Goal: Information Seeking & Learning: Learn about a topic

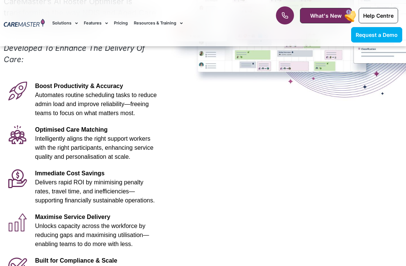
scroll to position [149, 0]
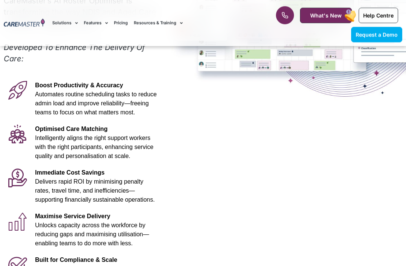
click at [182, 250] on div "Advanced Al for NDIS and Aged Care Rostering See it in Action Video Player [URL…" at bounding box center [203, 98] width 406 height 402
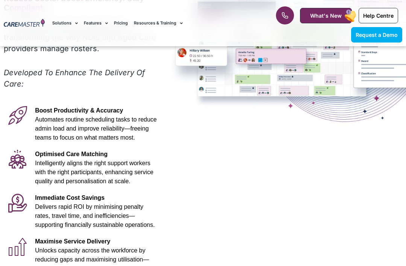
scroll to position [121, 0]
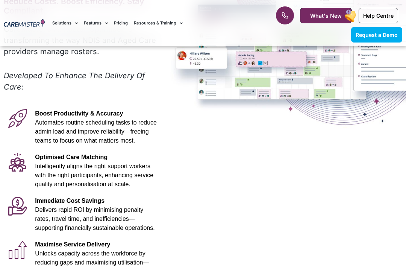
click at [54, 127] on span "Automates routine scheduling tasks to reduce admin load and improve reliability…" at bounding box center [96, 131] width 122 height 24
click at [70, 99] on div "Advanced Al for NDIS and Aged Care Rostering See it in Action Video Player [URL…" at bounding box center [83, 126] width 166 height 402
click at [107, 76] on em "Developed To Enhance The Delivery Of Care:" at bounding box center [74, 81] width 141 height 20
click at [178, 74] on div "Advanced Al for NDIS and Aged Care Rostering See it in Action Video Player [URL…" at bounding box center [203, 126] width 406 height 402
click at [206, 81] on div "Advanced Al for NDIS and Aged Care Rostering See it in Action Video Player [URL…" at bounding box center [203, 126] width 406 height 402
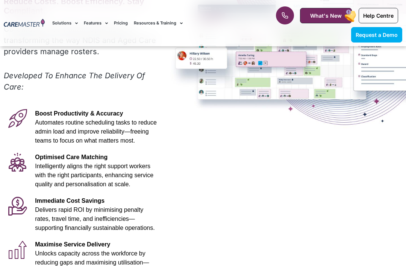
click at [240, 84] on div "Advanced Al for NDIS and Aged Care Rostering See it in Action Video Player [URL…" at bounding box center [203, 126] width 406 height 402
click at [265, 90] on div "Advanced Al for NDIS and Aged Care Rostering See it in Action Video Player [URL…" at bounding box center [203, 126] width 406 height 402
click at [297, 70] on div "Advanced Al for NDIS and Aged Care Rostering See it in Action Video Player [URL…" at bounding box center [203, 126] width 406 height 402
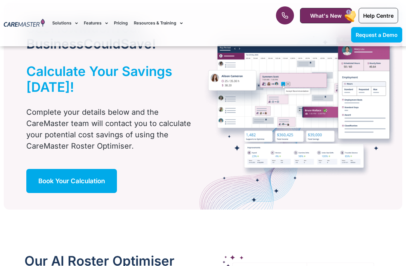
scroll to position [482, 0]
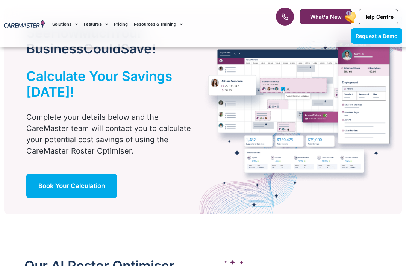
click at [326, 118] on img at bounding box center [300, 110] width 203 height 206
click at [365, 120] on img at bounding box center [300, 110] width 203 height 206
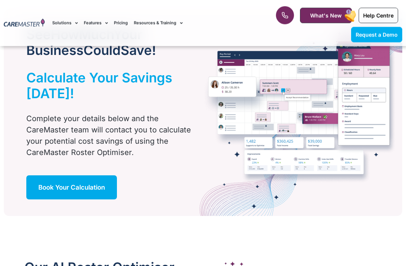
click at [377, 157] on img at bounding box center [300, 113] width 203 height 206
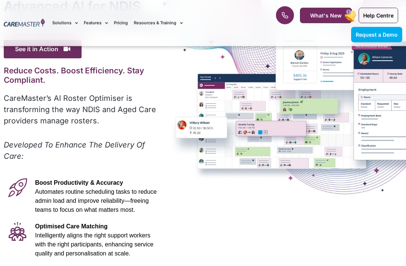
scroll to position [0, 0]
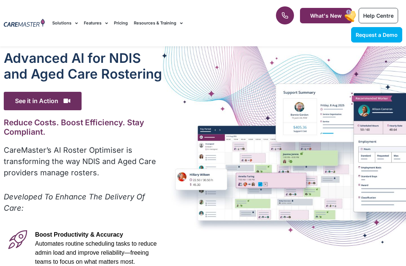
click at [132, 130] on h2 "Reduce Costs. Boost Efficiency. Stay Compliant." at bounding box center [83, 127] width 159 height 19
click at [270, 131] on div "Advanced Al for NDIS and Aged Care Rostering See it in Action Video Player [URL…" at bounding box center [203, 247] width 406 height 402
click at [224, 133] on div "Advanced Al for NDIS and Aged Care Rostering See it in Action Video Player [URL…" at bounding box center [203, 247] width 406 height 402
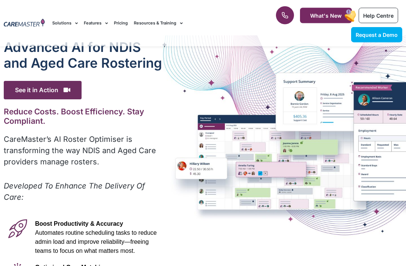
scroll to position [11, 0]
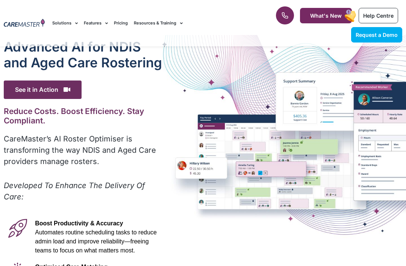
click at [217, 183] on div "Advanced Al for NDIS and Aged Care Rostering See it in Action Video Player [URL…" at bounding box center [203, 236] width 406 height 402
click at [107, 238] on span "Automates routine scheduling tasks to reduce admin load and improve reliability…" at bounding box center [96, 241] width 122 height 24
click at [82, 245] on p "Boost Productivity & Accuracy Automates routine scheduling tasks to reduce admi…" at bounding box center [97, 237] width 124 height 36
click at [56, 246] on span "Automates routine scheduling tasks to reduce admin load and improve reliability…" at bounding box center [96, 241] width 122 height 24
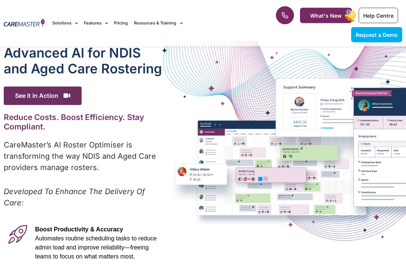
scroll to position [6, 0]
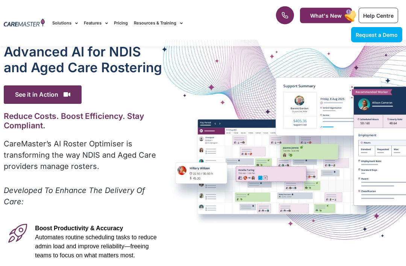
click at [185, 184] on div "Advanced Al for NDIS and Aged Care Rostering See it in Action Video Player [URL…" at bounding box center [203, 241] width 406 height 402
click at [115, 225] on span "Boost Productivity & Accuracy" at bounding box center [79, 228] width 88 height 6
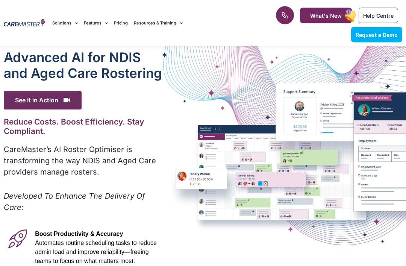
scroll to position [1, 0]
click at [369, 40] on link "Request a Demo" at bounding box center [376, 34] width 51 height 15
click at [376, 18] on span "Help Centre" at bounding box center [378, 15] width 30 height 6
